Goal: Task Accomplishment & Management: Manage account settings

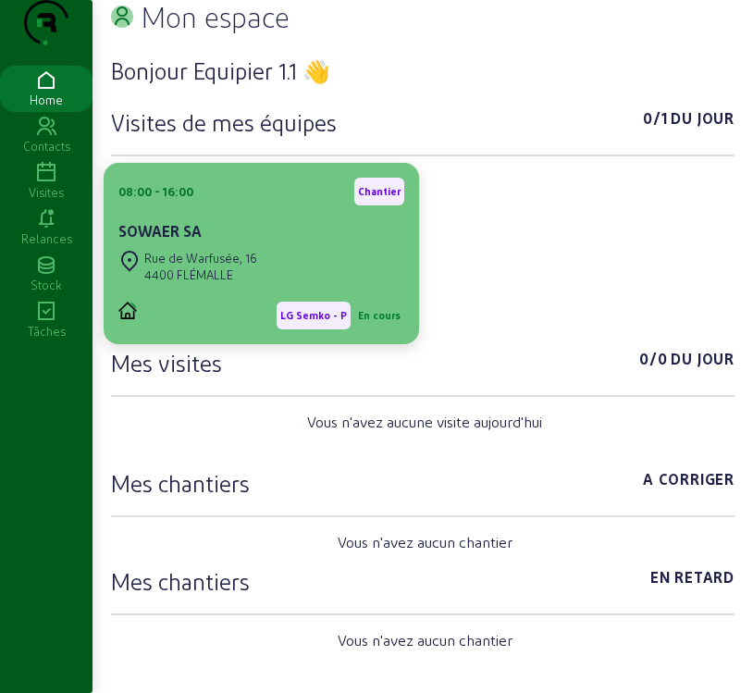
click at [292, 287] on div "[GEOGRAPHIC_DATA]" at bounding box center [261, 266] width 286 height 41
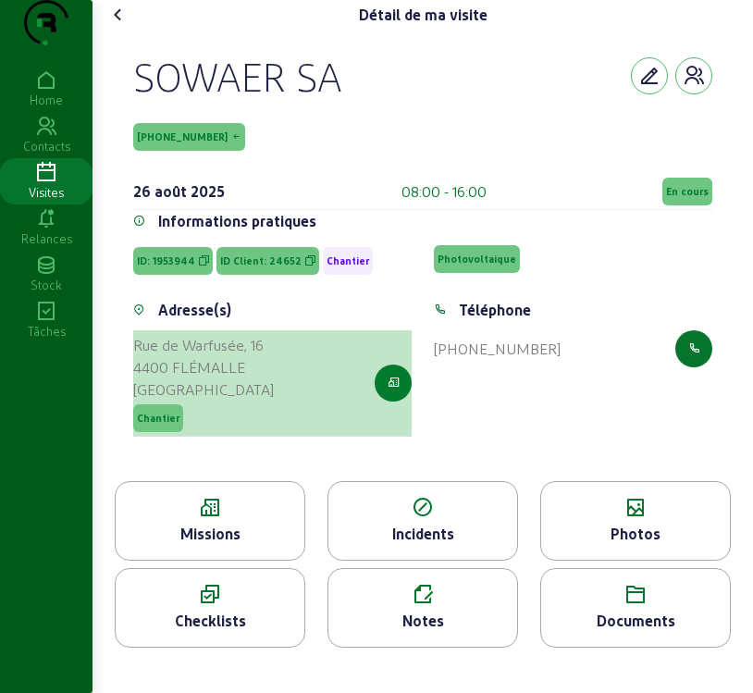
click at [392, 391] on icon "button" at bounding box center [394, 383] width 12 height 17
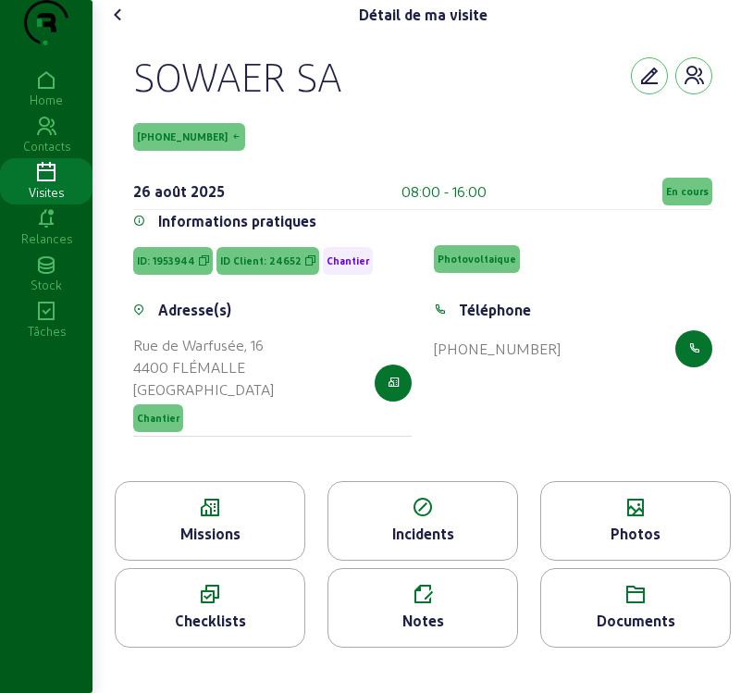
click at [260, 545] on div "Missions" at bounding box center [210, 534] width 189 height 22
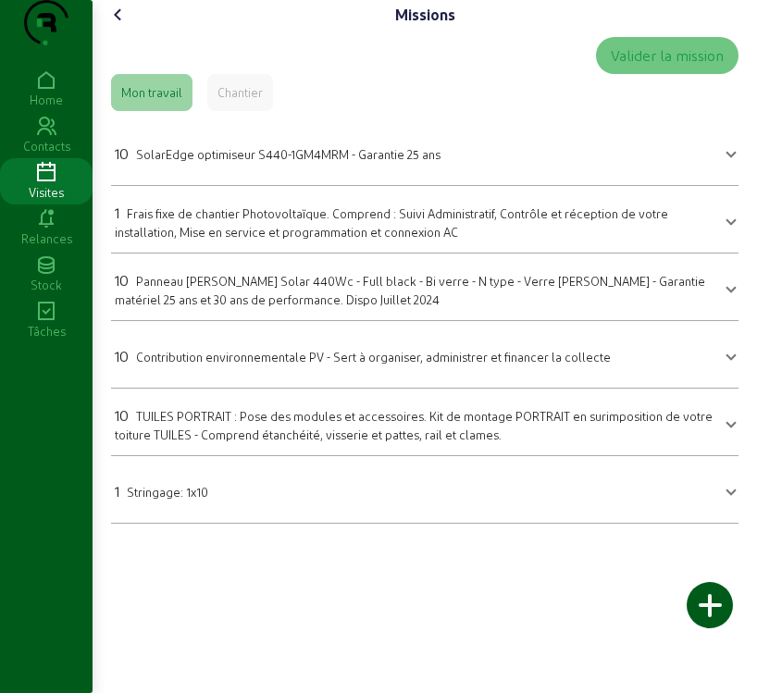
click at [411, 165] on div "10 SolarEdge optimiseur S440-1GM4MRM - Garantie 25 ans" at bounding box center [278, 154] width 326 height 22
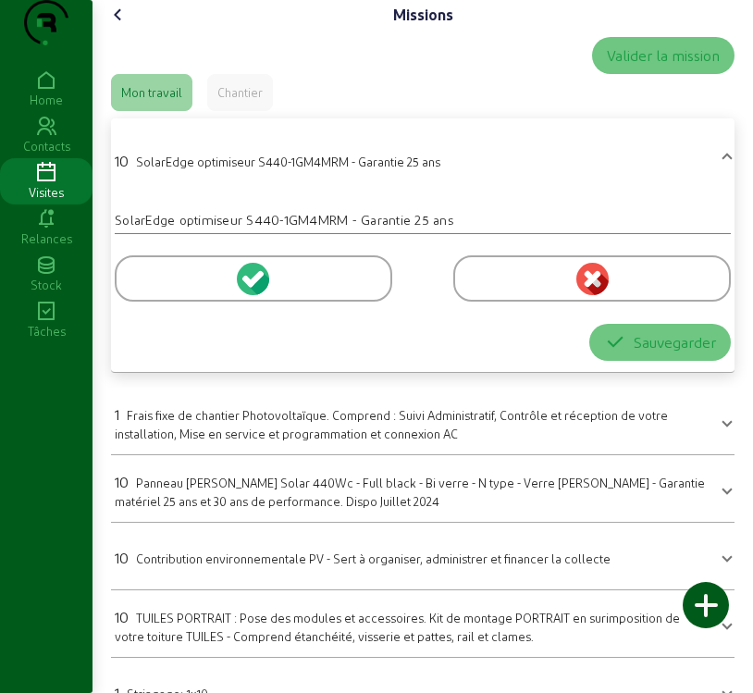
click at [260, 287] on icon at bounding box center [256, 278] width 17 height 17
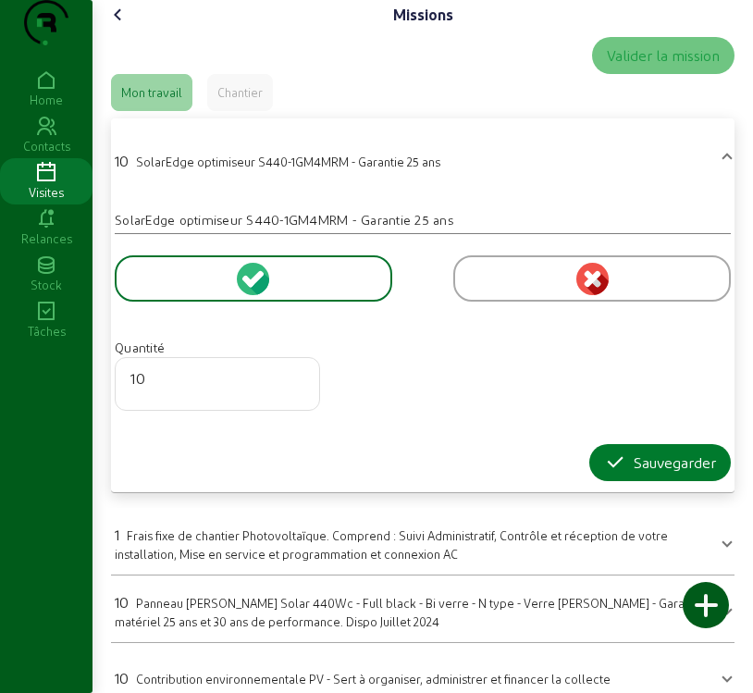
click at [682, 474] on div "Sauvegarder" at bounding box center [660, 463] width 112 height 22
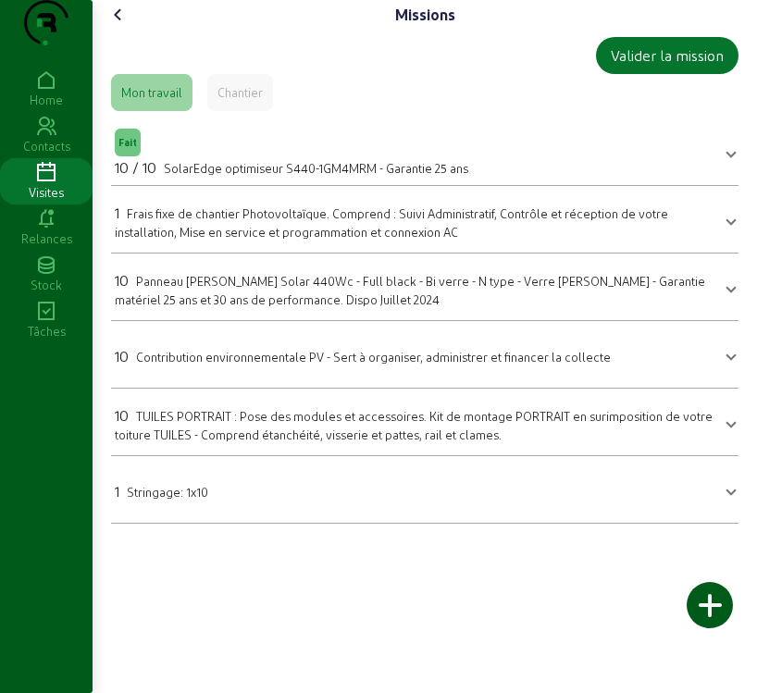
click at [359, 306] on span "Panneau [PERSON_NAME] Solar 440Wc - Full black - Bi verre - N type - Verre [PER…" at bounding box center [410, 290] width 590 height 32
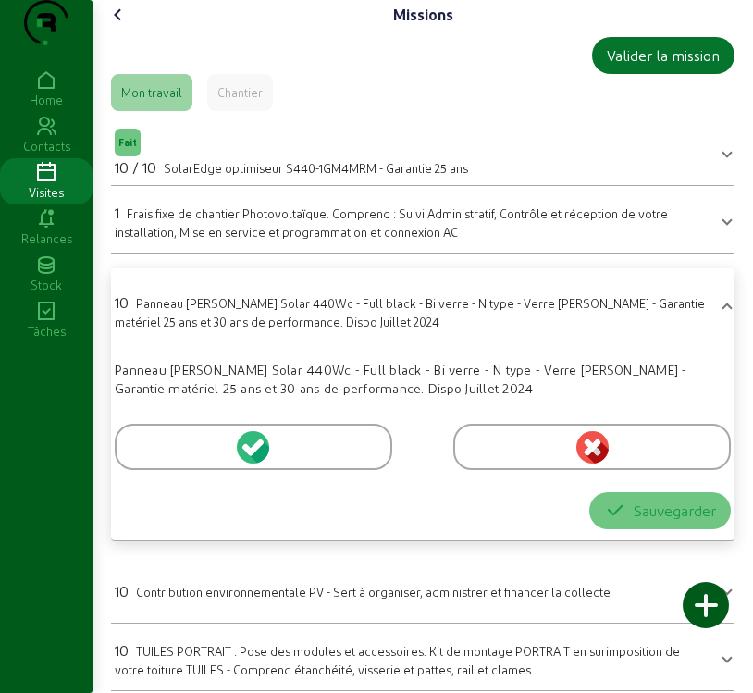
click at [263, 463] on icon at bounding box center [259, 451] width 20 height 22
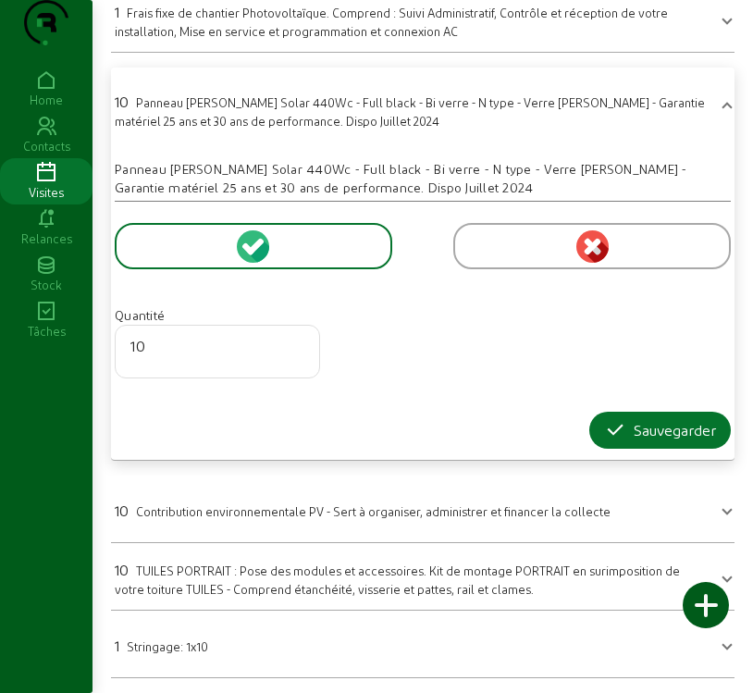
scroll to position [238, 0]
click at [673, 428] on div "Sauvegarder" at bounding box center [660, 430] width 112 height 22
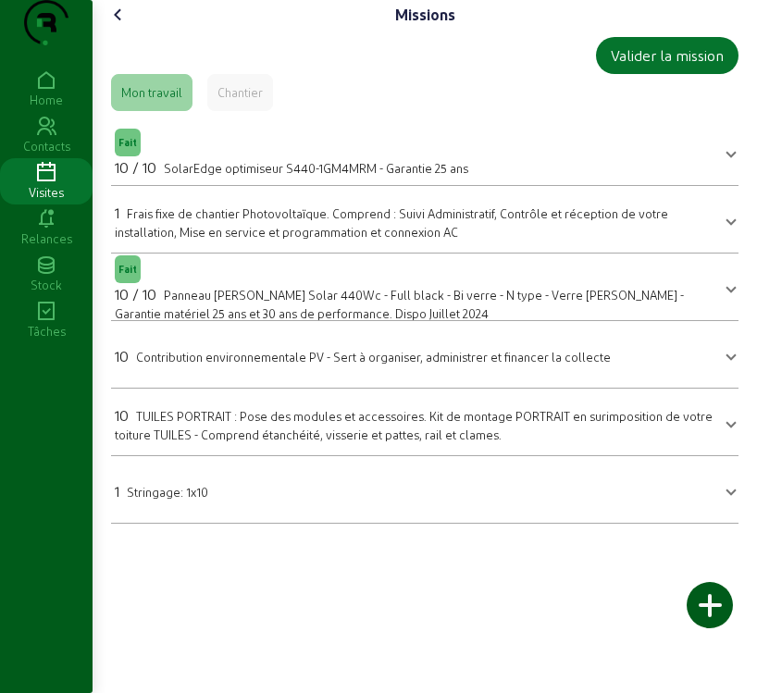
click at [286, 502] on mat-panel-title "1 Stringage: 1x10" at bounding box center [414, 490] width 598 height 26
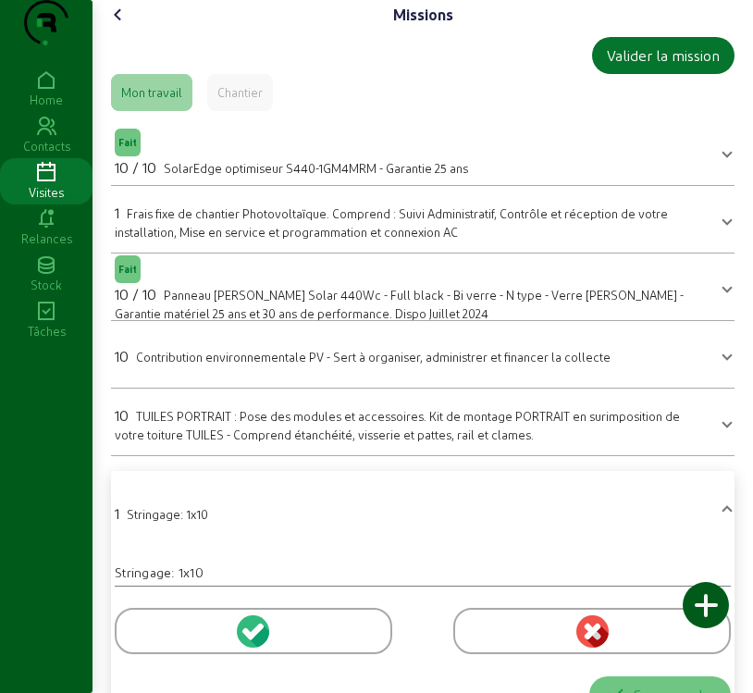
click at [252, 639] on icon at bounding box center [256, 631] width 17 height 17
click at [254, 648] on circle at bounding box center [253, 631] width 32 height 32
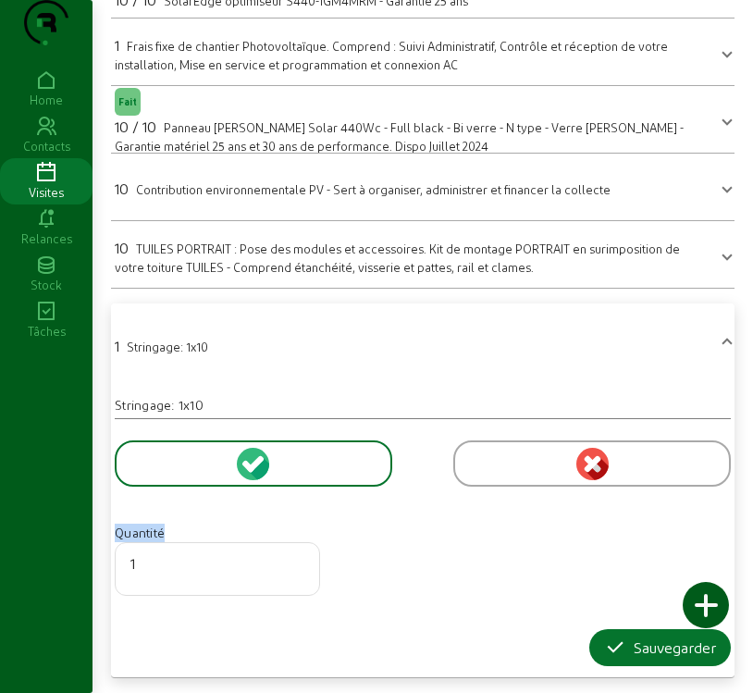
scroll to position [205, 0]
click at [665, 640] on div "Sauvegarder" at bounding box center [660, 648] width 112 height 22
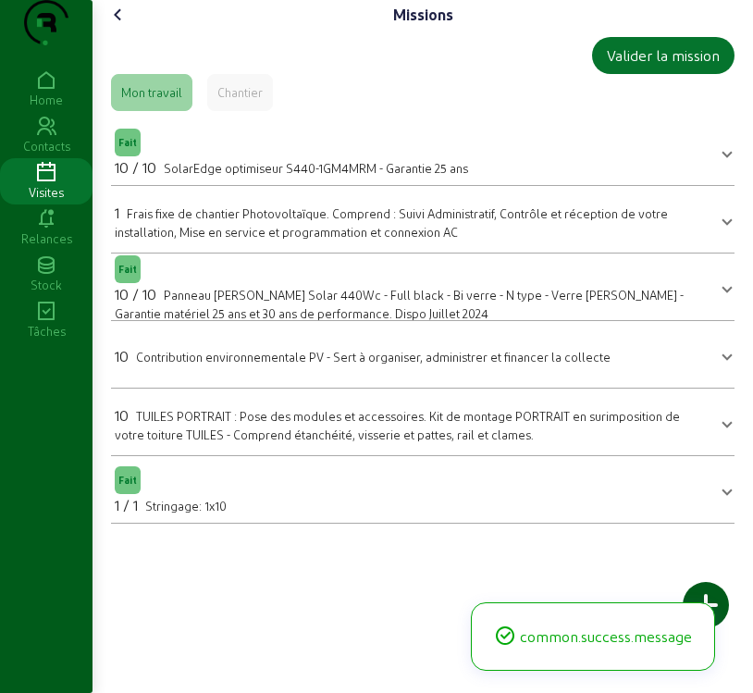
click at [264, 441] on span "TUILES PORTRAIT : Pose des modules et accessoires. Kit de montage PORTRAIT en s…" at bounding box center [397, 425] width 565 height 32
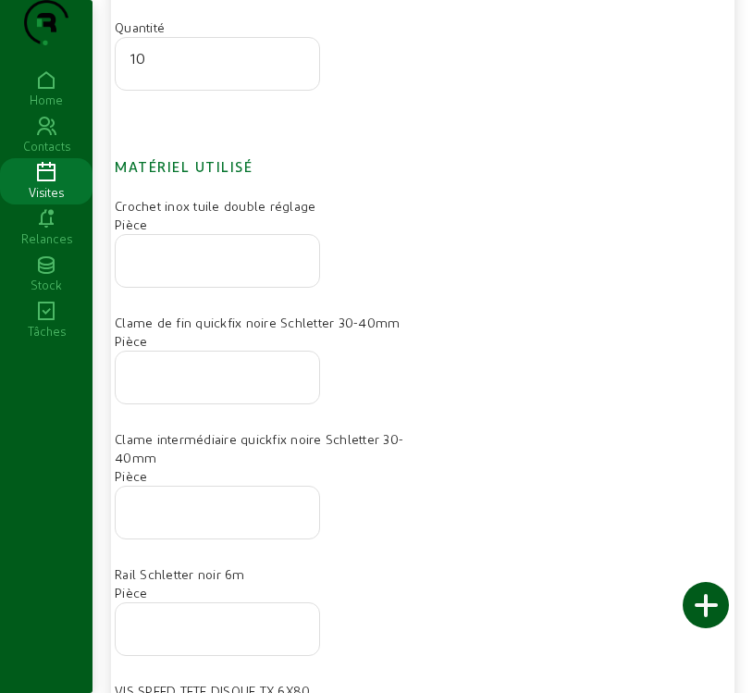
scroll to position [648, 0]
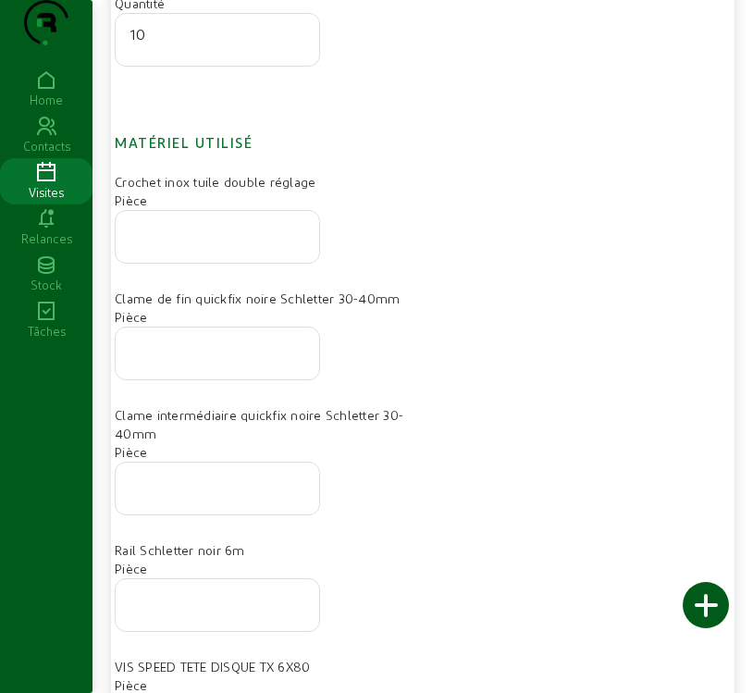
click at [183, 611] on input "number" at bounding box center [217, 600] width 174 height 22
type input "4"
click at [226, 263] on div at bounding box center [217, 237] width 174 height 52
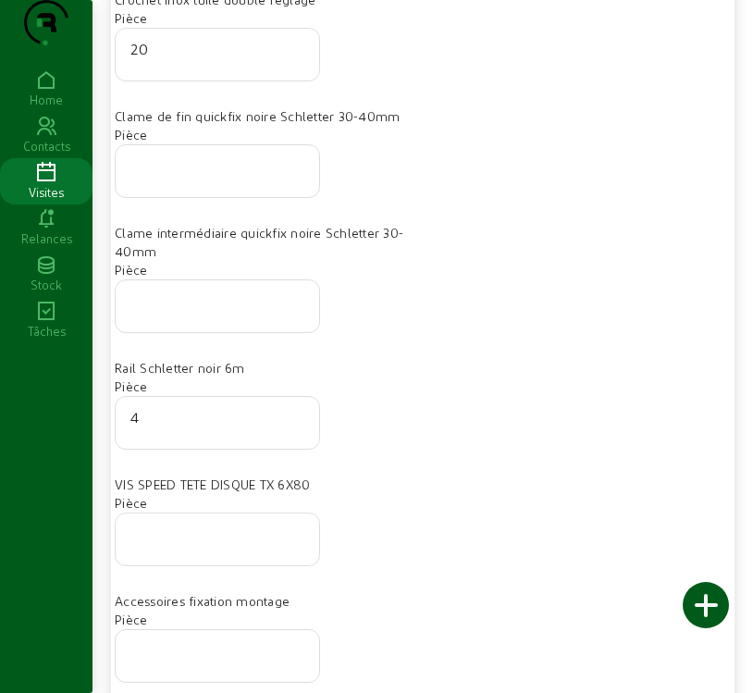
scroll to position [833, 0]
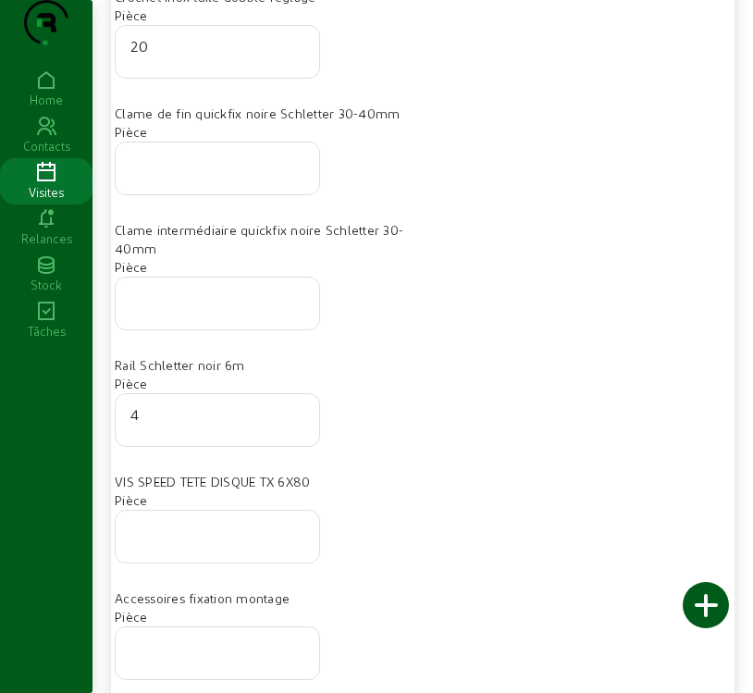
type input "20"
click at [206, 542] on input "number" at bounding box center [217, 531] width 174 height 22
type input "60"
click at [156, 174] on input "number" at bounding box center [217, 163] width 174 height 22
type input "4"
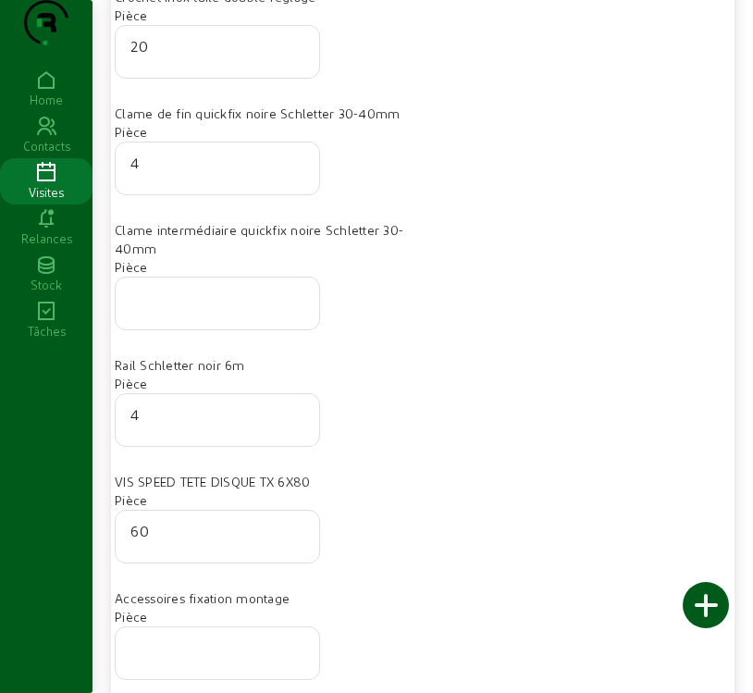
click at [207, 329] on div at bounding box center [217, 304] width 174 height 52
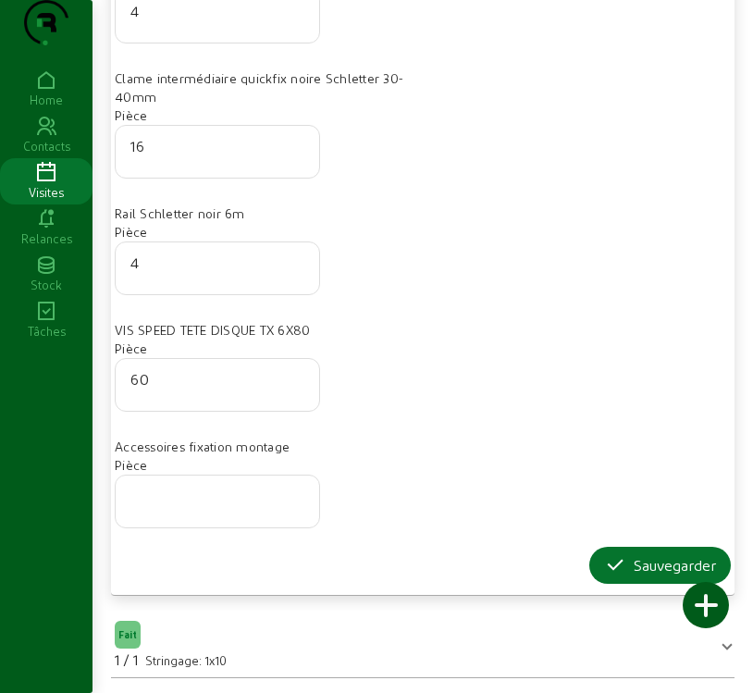
scroll to position [1018, 0]
type input "16"
click at [635, 566] on div "Sauvegarder" at bounding box center [660, 565] width 112 height 22
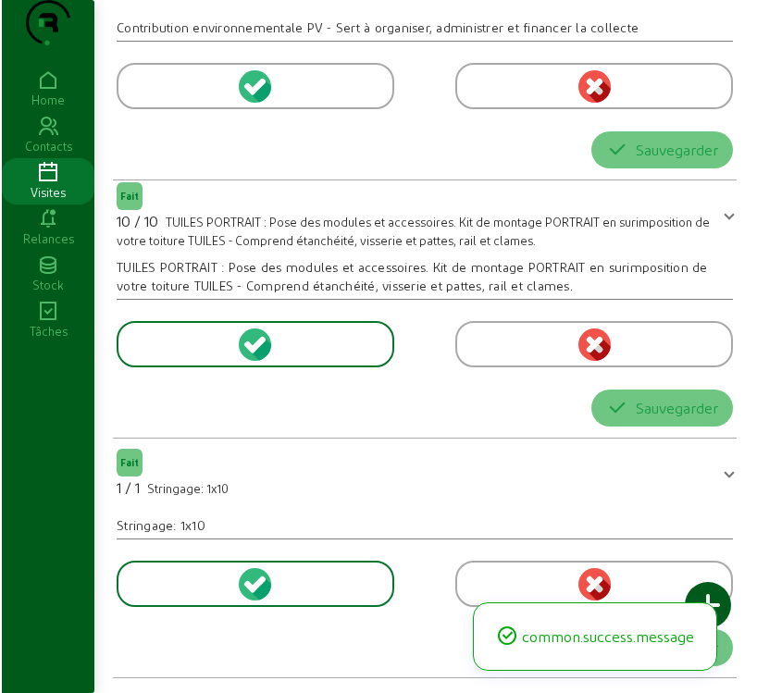
scroll to position [0, 0]
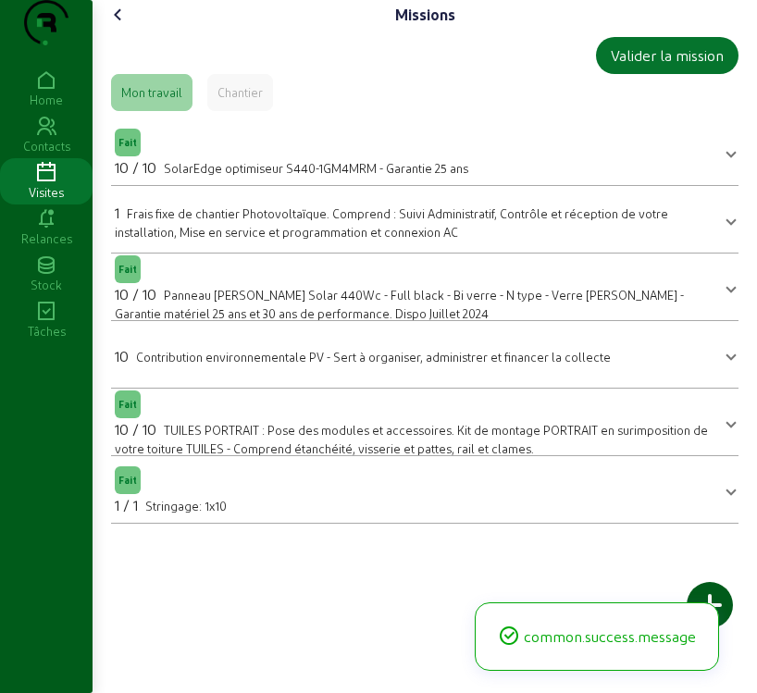
click at [722, 592] on div at bounding box center [710, 605] width 46 height 46
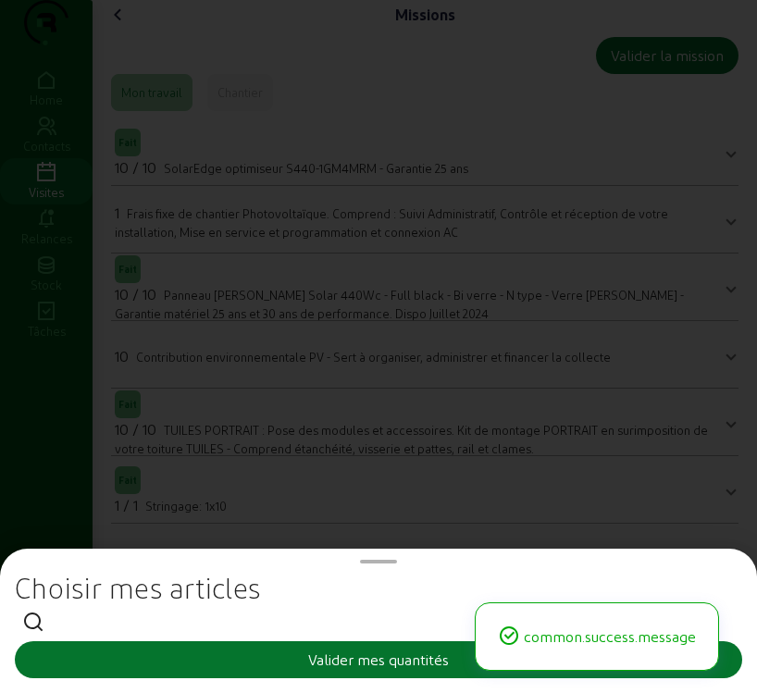
click at [722, 592] on div "Choisir mes articles Valider mes quantités" at bounding box center [378, 621] width 757 height 144
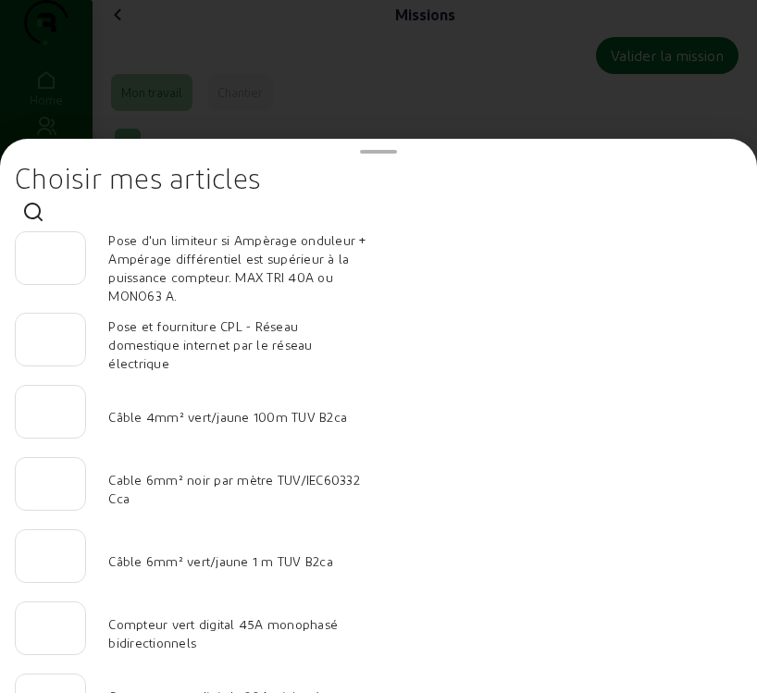
click at [52, 490] on input "number" at bounding box center [51, 478] width 40 height 22
type input "30"
click at [68, 562] on input "-1" at bounding box center [51, 551] width 40 height 22
type input "-2"
click at [68, 562] on input "-2" at bounding box center [51, 551] width 40 height 22
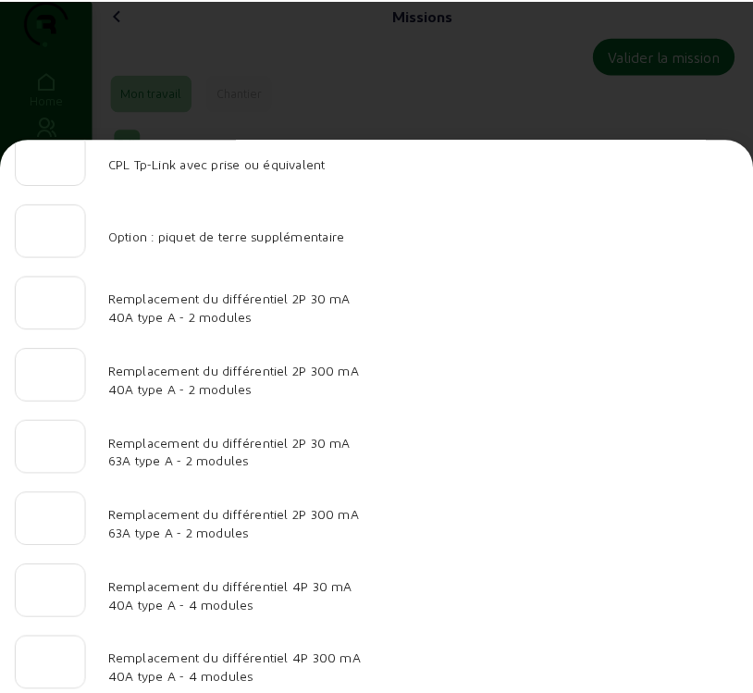
scroll to position [1917, 0]
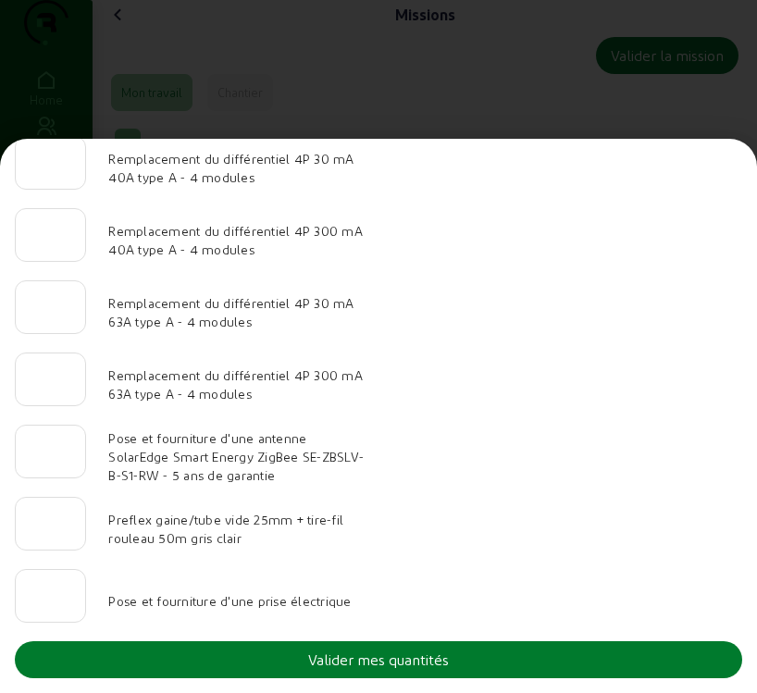
type input "15"
click at [484, 654] on button "Valider mes quantités" at bounding box center [378, 659] width 727 height 37
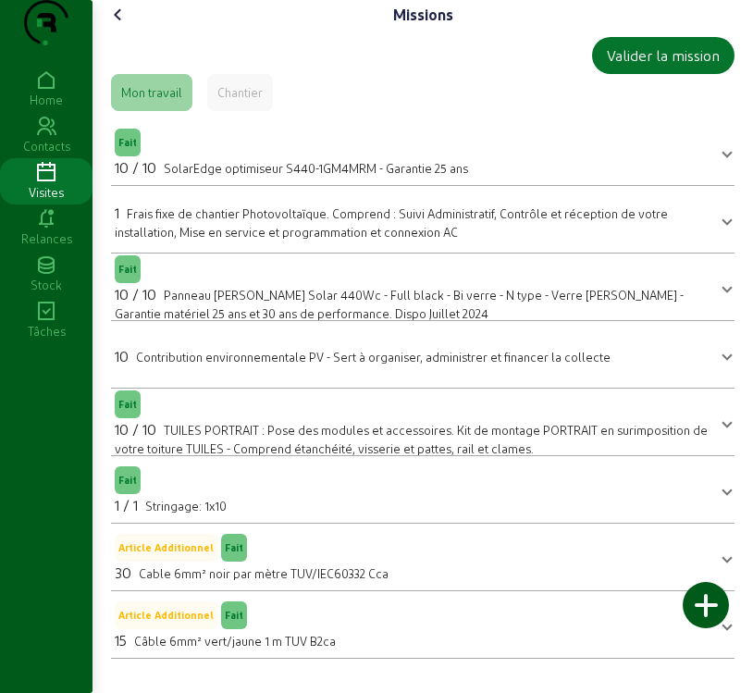
click at [129, 26] on icon at bounding box center [118, 15] width 22 height 22
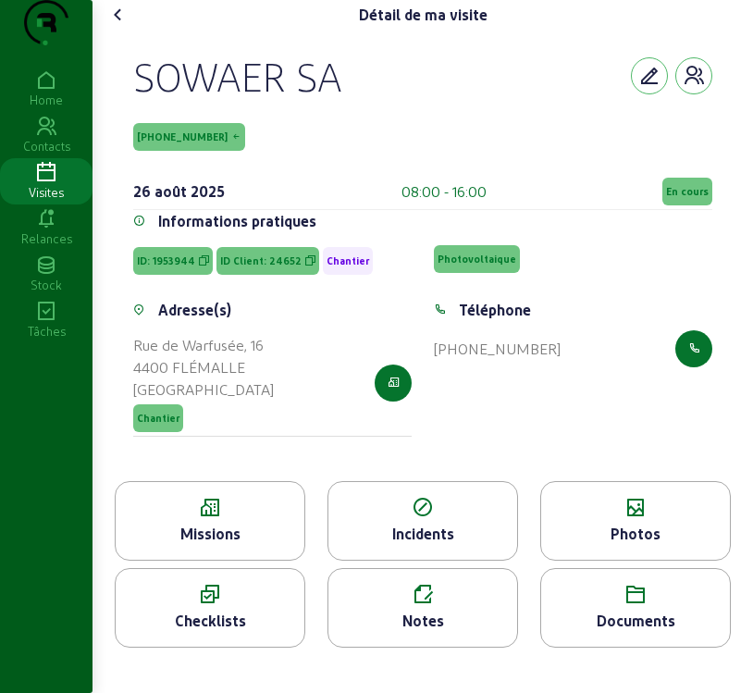
click at [644, 545] on div "Photos" at bounding box center [635, 534] width 189 height 22
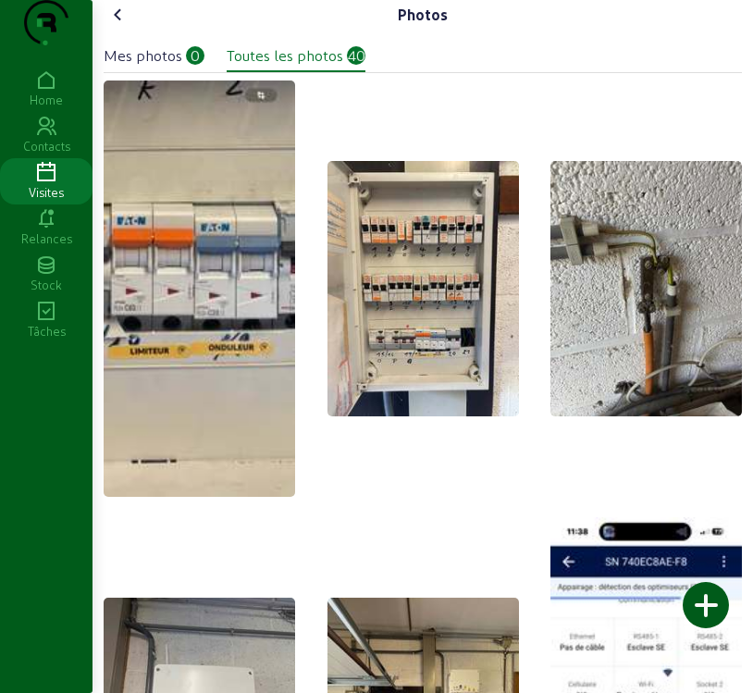
click at [184, 67] on div "Mes photos 0" at bounding box center [154, 55] width 101 height 22
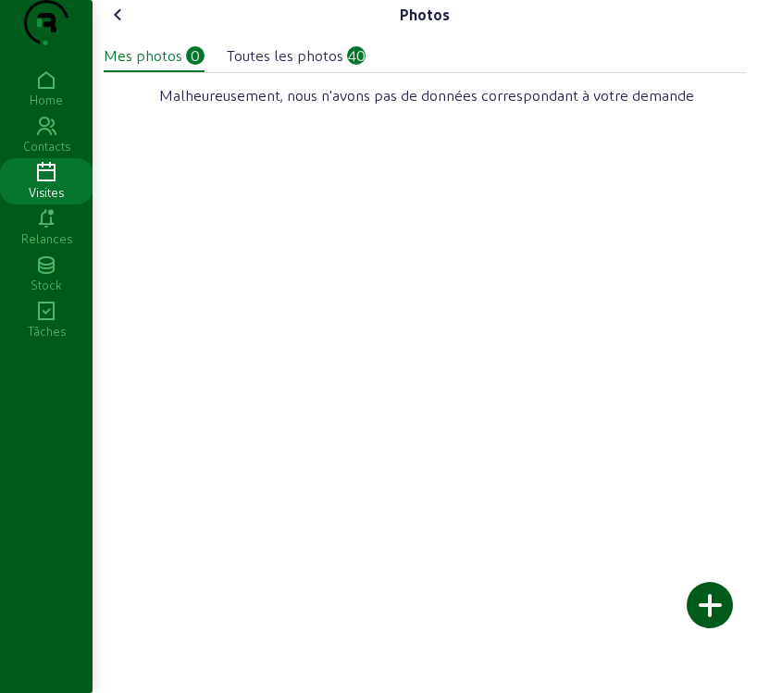
click at [711, 610] on div at bounding box center [710, 605] width 46 height 46
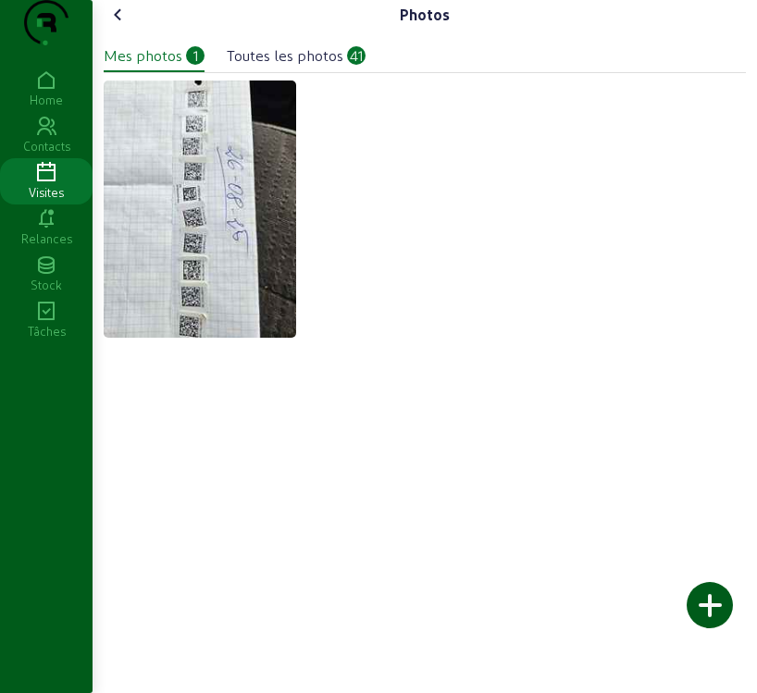
click at [716, 606] on div at bounding box center [710, 605] width 46 height 46
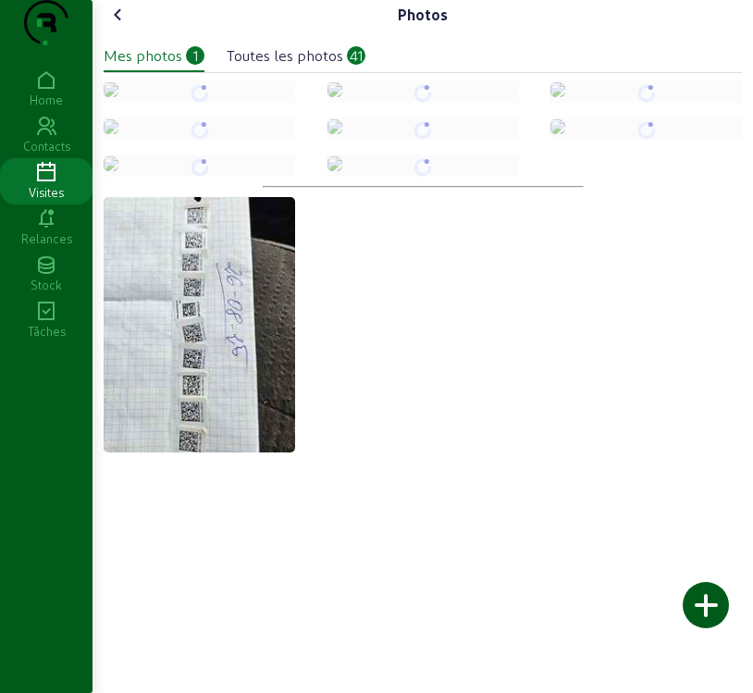
click at [707, 604] on div at bounding box center [706, 605] width 46 height 46
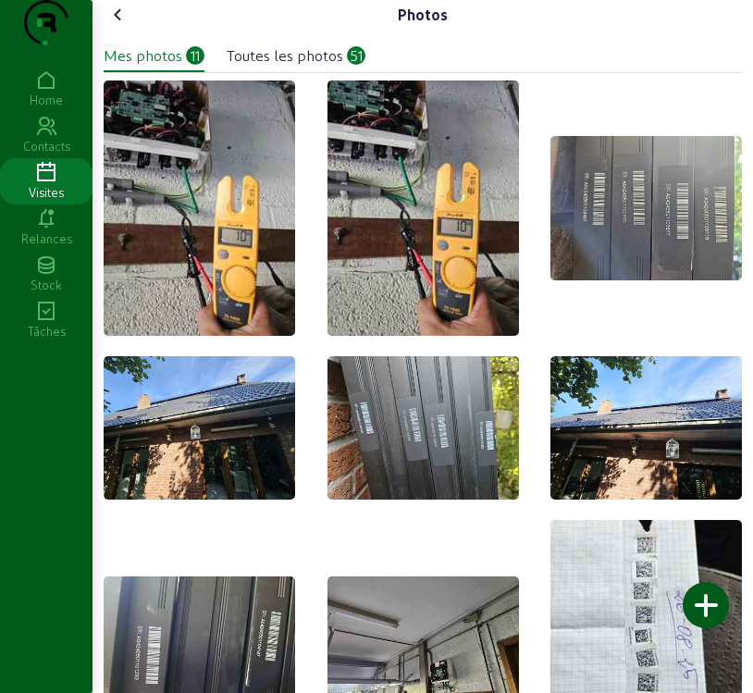
click at [123, 26] on icon at bounding box center [118, 15] width 22 height 22
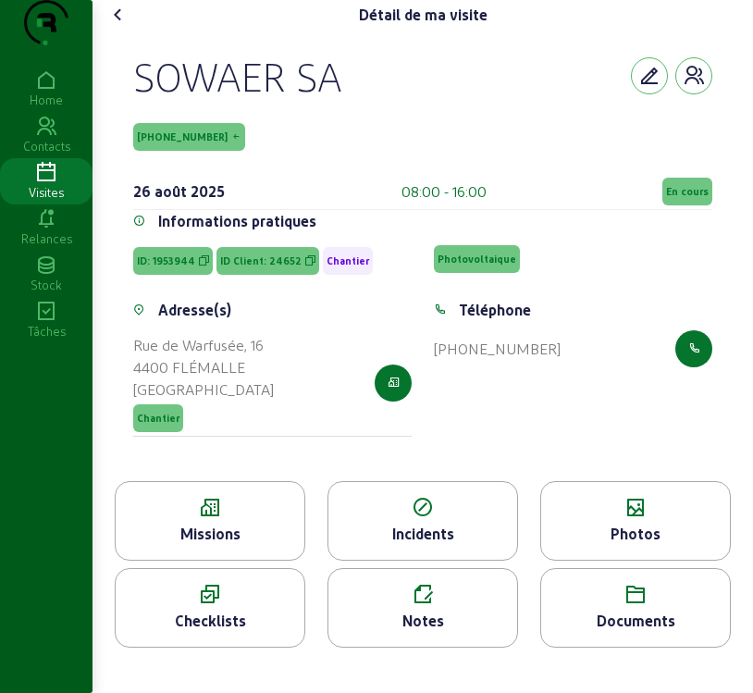
click at [682, 198] on span "En cours" at bounding box center [687, 191] width 43 height 13
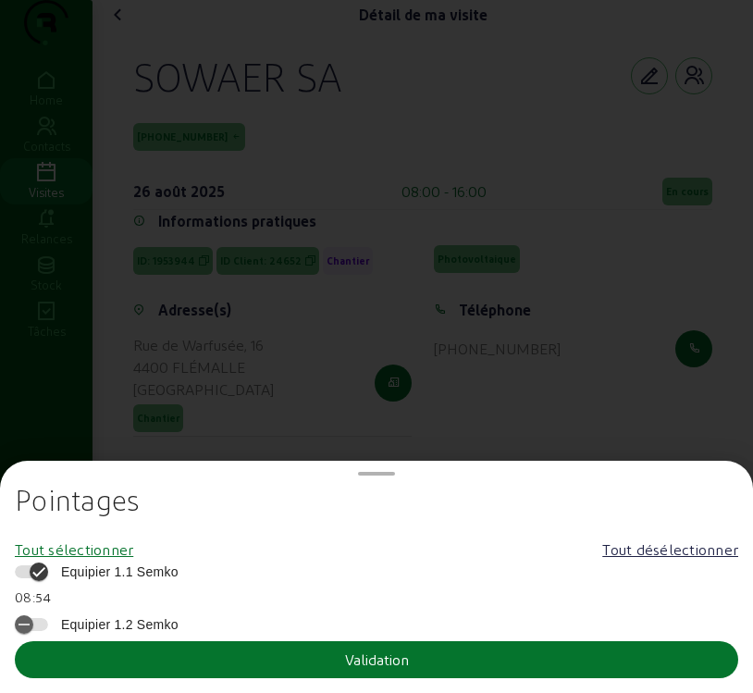
click at [65, 559] on div "Tout sélectionner" at bounding box center [74, 550] width 118 height 22
click at [76, 567] on span "Equipier 1.1 Semko" at bounding box center [115, 572] width 127 height 19
click at [48, 567] on button "Equipier 1.1 Semko" at bounding box center [31, 571] width 33 height 13
click at [47, 624] on icon "button" at bounding box center [39, 624] width 17 height 17
click at [107, 652] on button "Validation" at bounding box center [377, 659] width 724 height 37
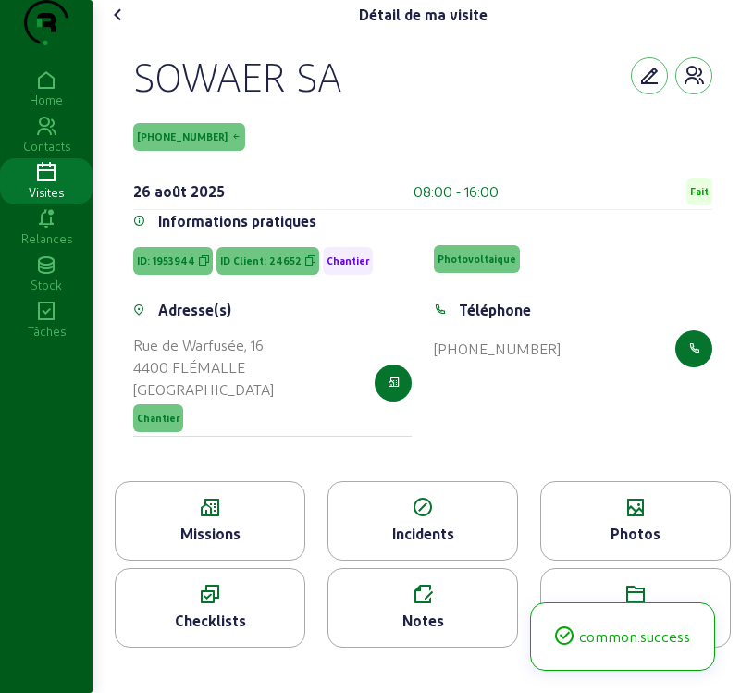
click at [126, 26] on icon at bounding box center [118, 15] width 22 height 22
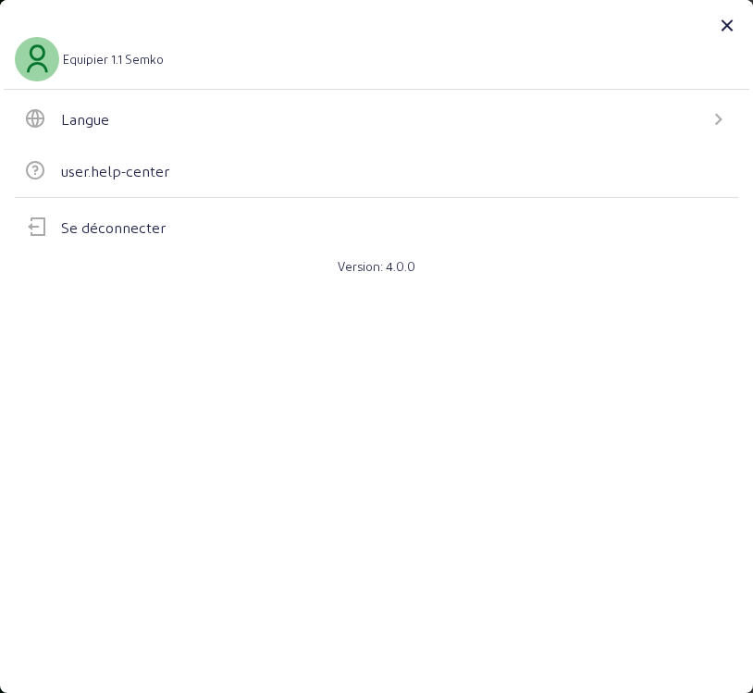
click at [490, 685] on div "Equipier 1.1 Semko Langue user.help-center Se déconnecter Version: 4.0.0" at bounding box center [376, 346] width 753 height 693
drag, startPoint x: 491, startPoint y: 676, endPoint x: 498, endPoint y: 577, distance: 100.2
click at [491, 671] on div "Equipier 1.1 Semko Langue user.help-center Se déconnecter Version: 4.0.0" at bounding box center [376, 346] width 753 height 693
click at [42, 62] on icon at bounding box center [36, 59] width 31 height 44
click at [289, 126] on div "Langue" at bounding box center [376, 119] width 705 height 22
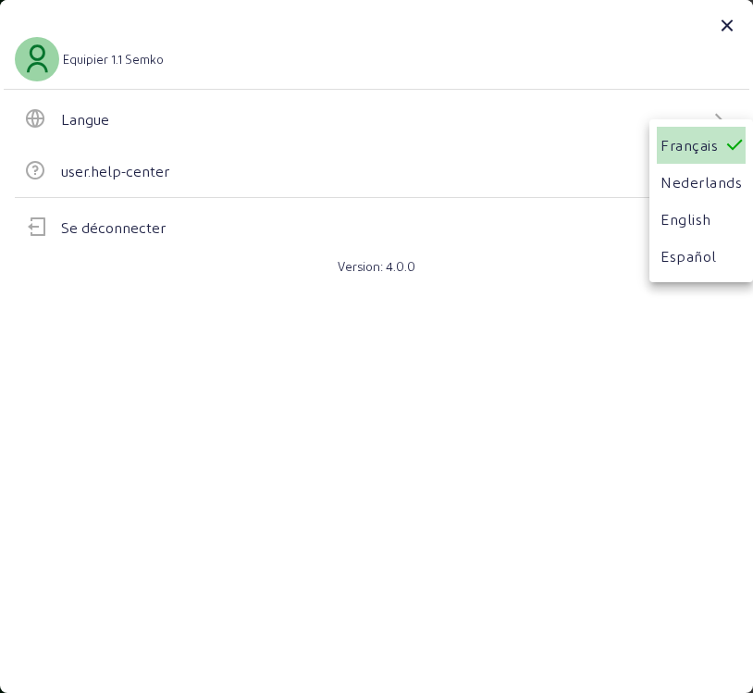
click at [685, 149] on cam-list-title "Français" at bounding box center [689, 145] width 65 height 30
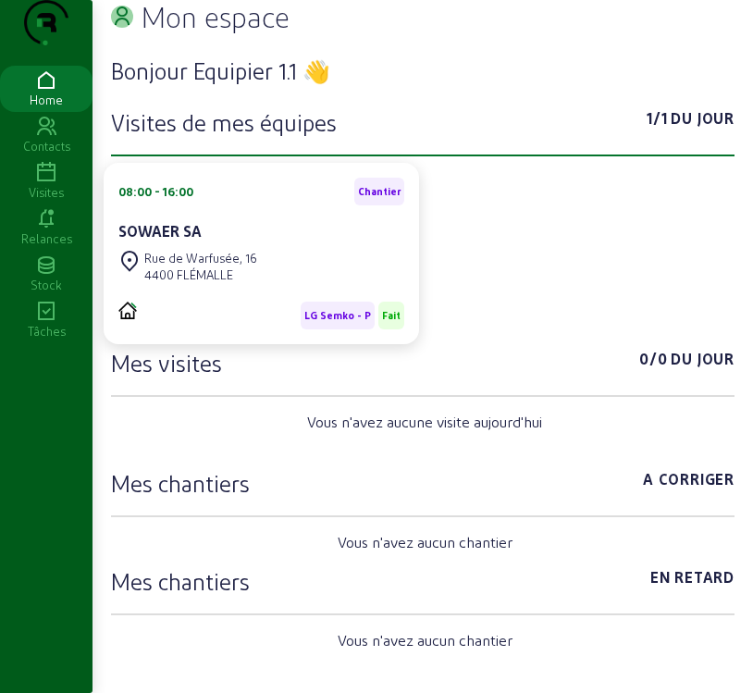
click at [44, 184] on icon at bounding box center [46, 173] width 93 height 22
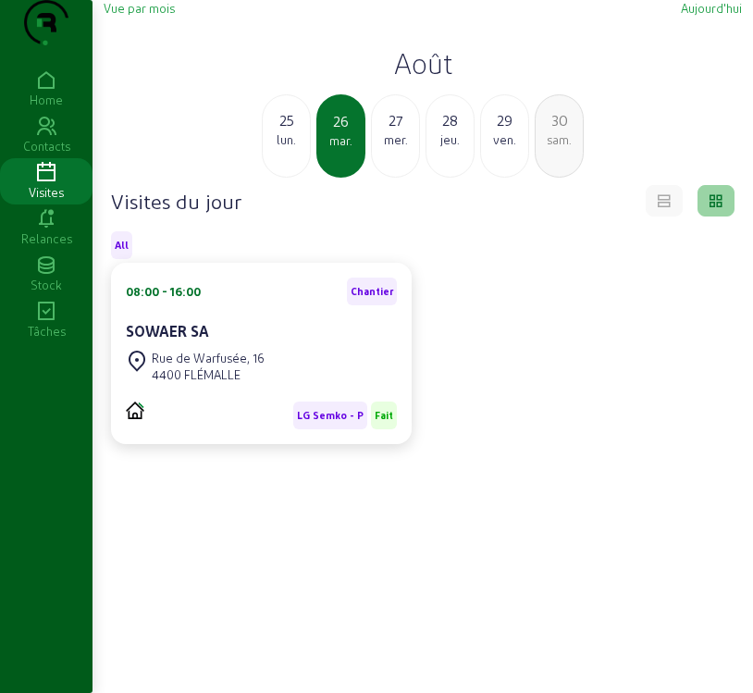
click at [155, 15] on span "Vue par mois" at bounding box center [139, 8] width 71 height 14
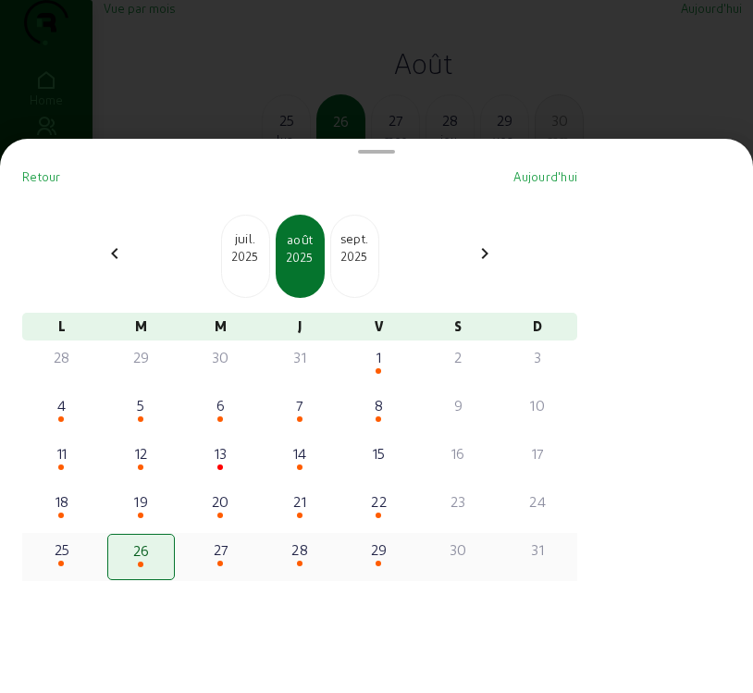
click at [217, 556] on div "27" at bounding box center [220, 550] width 65 height 22
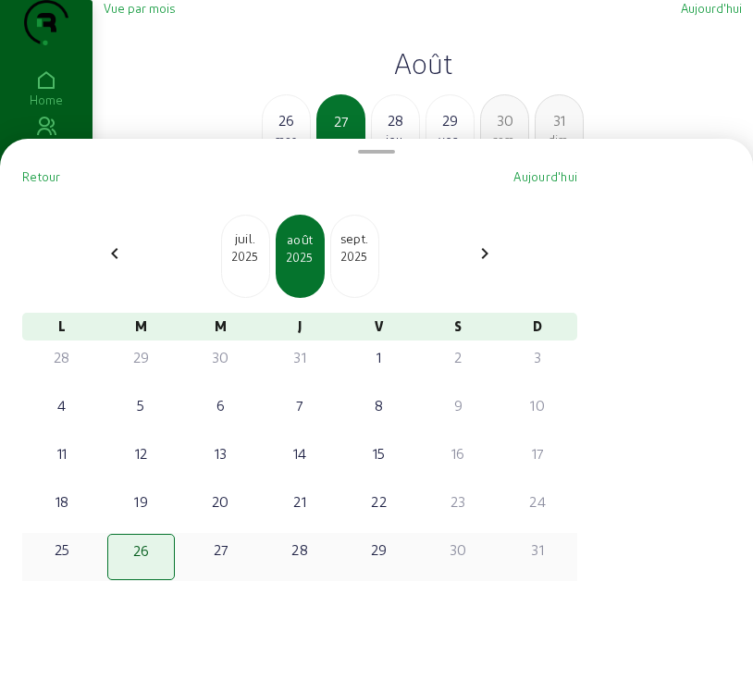
click at [217, 556] on div "28 29 30 31 1 2 3 4 5 6 7 8 9 10 11 12 13 14 15 16 17 18 19 20 21 22 23 24 25 2…" at bounding box center [299, 461] width 555 height 241
click at [217, 556] on div "Retour Aujourd'hui chevron_left juil. 2025 août 2025 [DATE] chevron_right L M M…" at bounding box center [300, 423] width 570 height 524
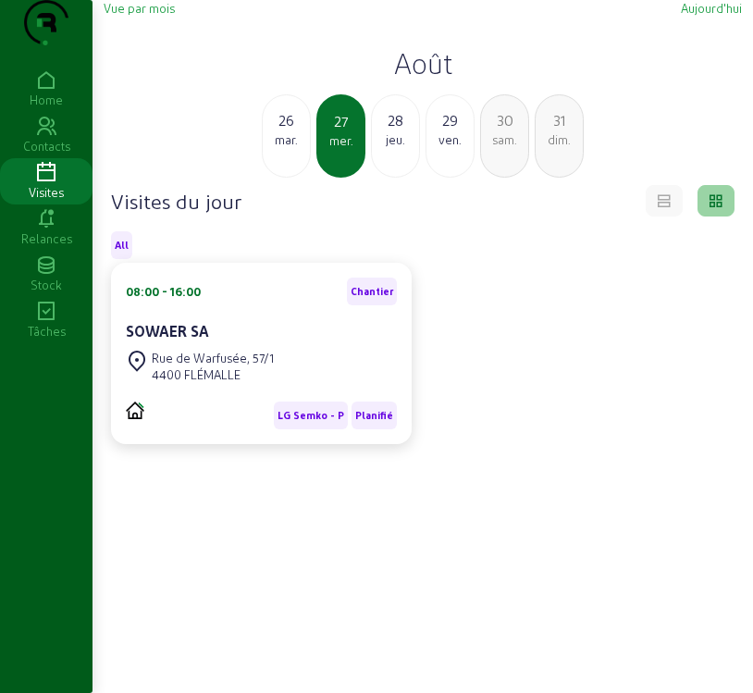
click at [249, 383] on div "4400 FLÉMALLE" at bounding box center [213, 374] width 122 height 17
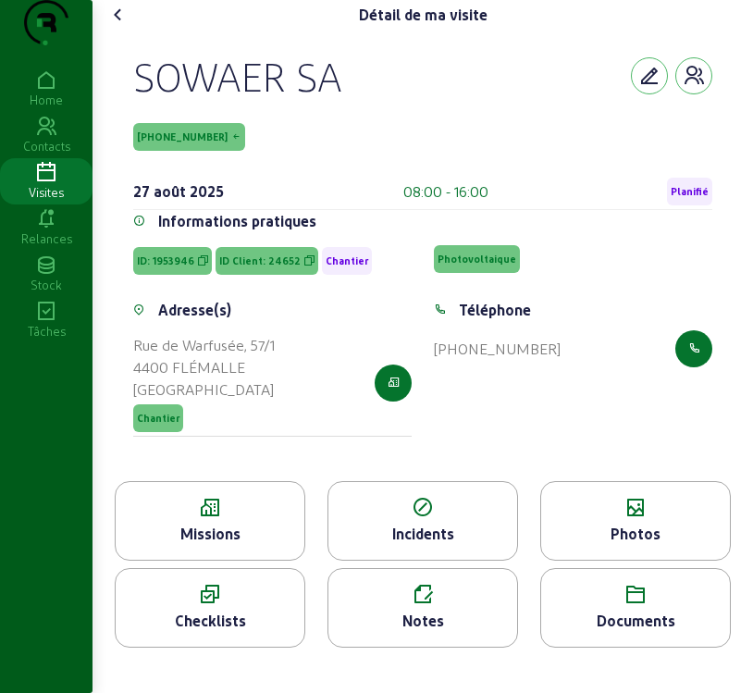
click at [232, 545] on div "Missions" at bounding box center [210, 534] width 189 height 22
